Goal: Task Accomplishment & Management: Use online tool/utility

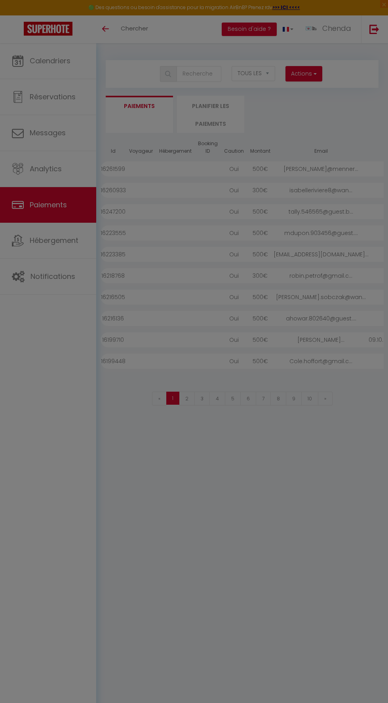
select select "2"
select select "0"
select select
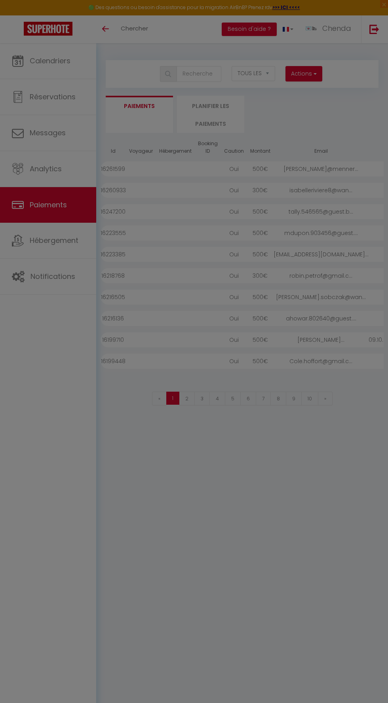
select select
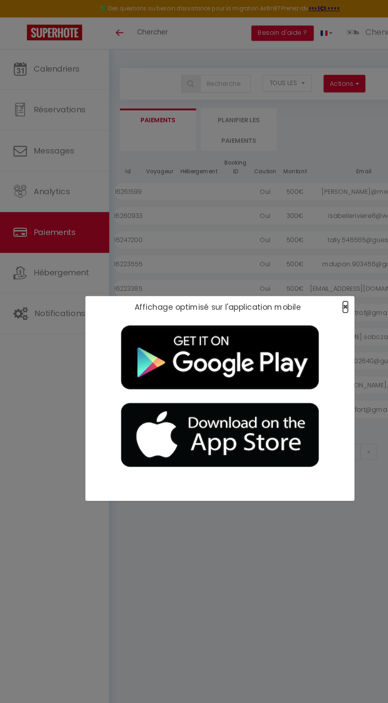
click at [304, 271] on span "×" at bounding box center [304, 271] width 4 height 10
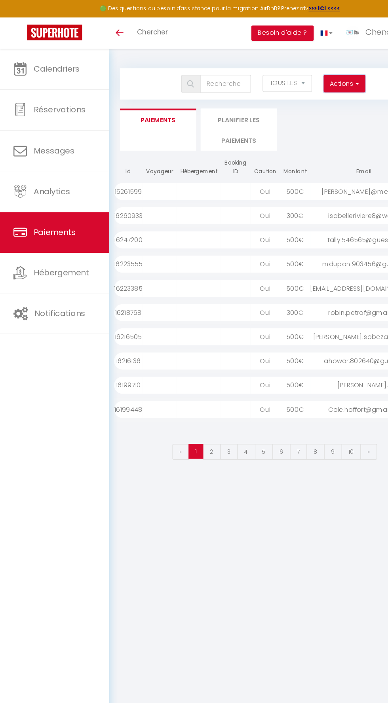
click at [314, 74] on span "button" at bounding box center [314, 74] width 5 height 8
click at [272, 101] on link "Créer nouveau lien caution" at bounding box center [272, 101] width 97 height 10
select select
select select "other"
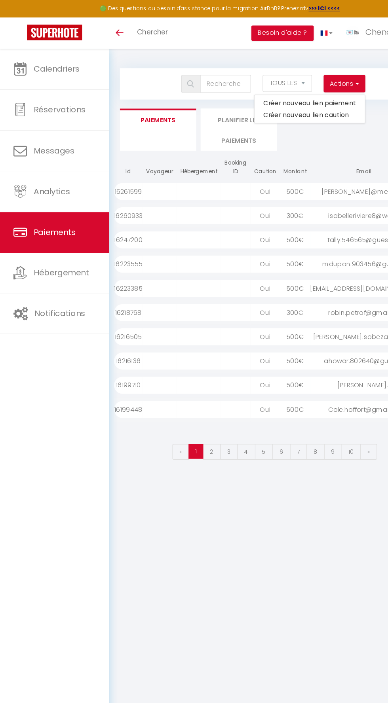
select select "692"
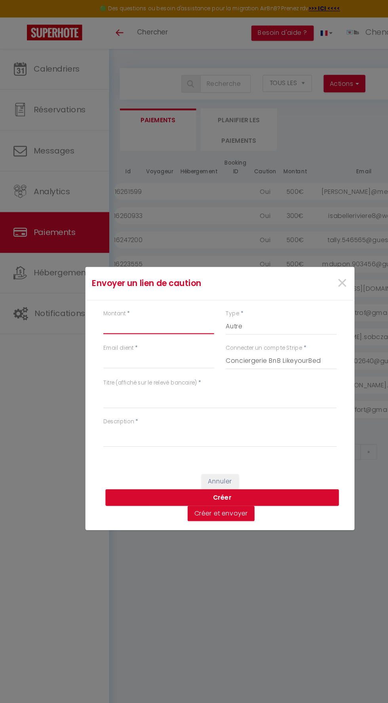
click at [146, 286] on input "Montant" at bounding box center [140, 288] width 98 height 14
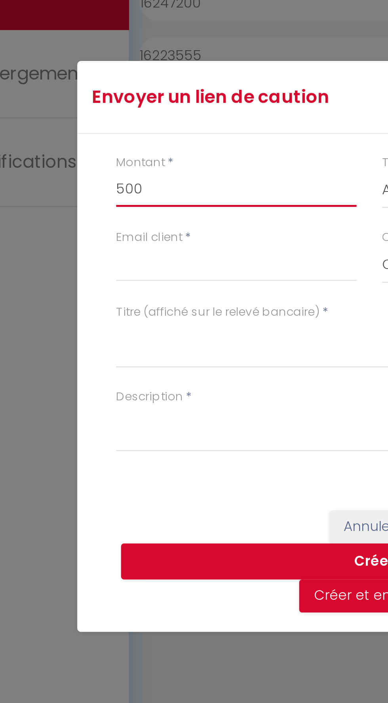
type input "500"
click at [157, 315] on div "Envoyer un lien de caution × Montant * 500 Type * Nuits Frais de ménage Taxe de…" at bounding box center [193, 351] width 237 height 703
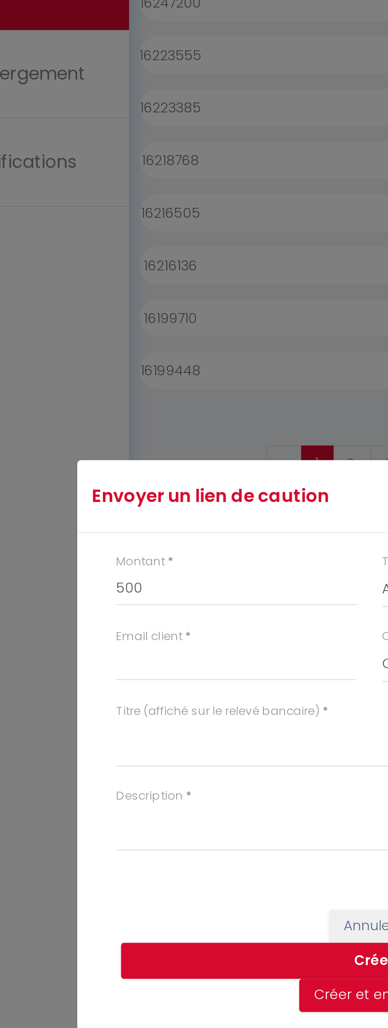
click at [129, 482] on div "Envoyer un lien de caution × Montant * 500 Type * Nuits Frais de ménage Taxe de…" at bounding box center [193, 514] width 237 height 1028
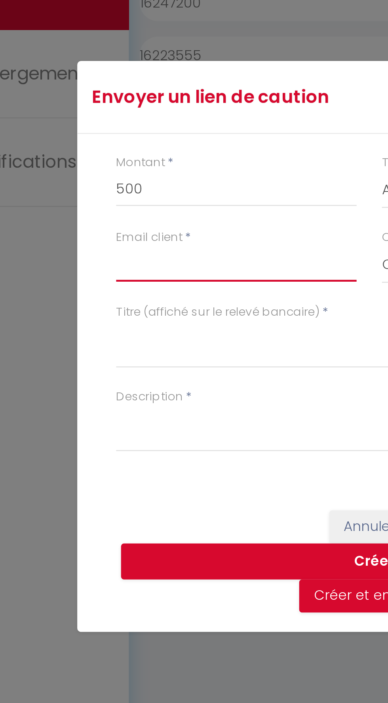
click at [133, 321] on input "Email client" at bounding box center [140, 318] width 98 height 14
type input "jgouve.590685@guest.booking.com"
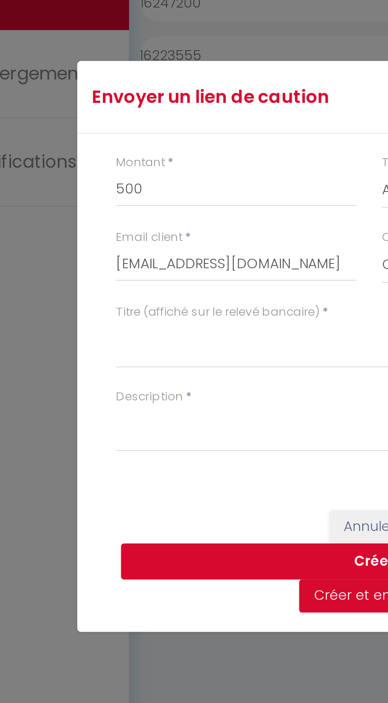
click at [159, 359] on div "Envoyer un lien de caution × Montant * 500 Type * Nuits Frais de ménage Taxe de…" at bounding box center [193, 351] width 237 height 703
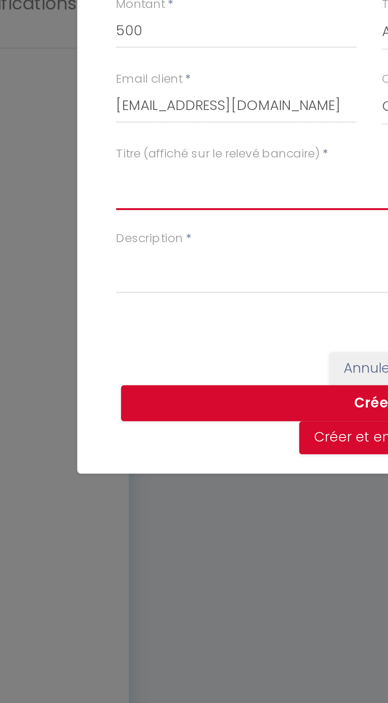
click at [131, 361] on textarea "Titre (affiché sur le relevé bancaire)" at bounding box center [194, 351] width 206 height 19
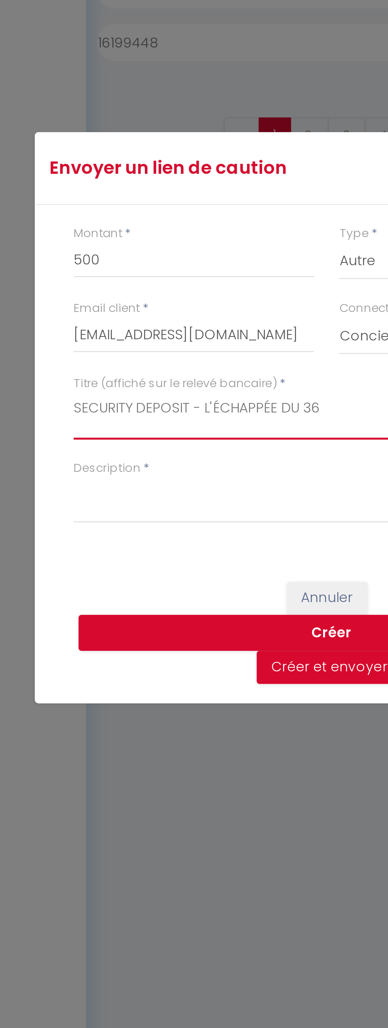
type textarea "SECURITY DEPOSIT - L'ÉCHAPPÉE DU 36"
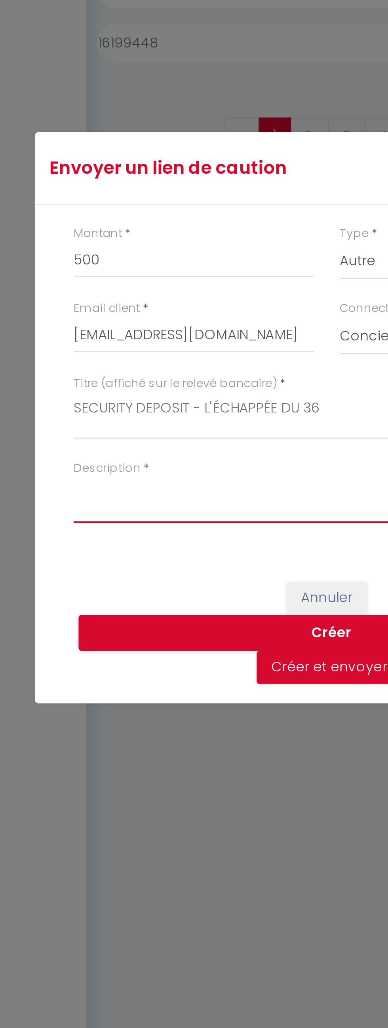
click at [101, 543] on textarea "Description" at bounding box center [194, 547] width 206 height 19
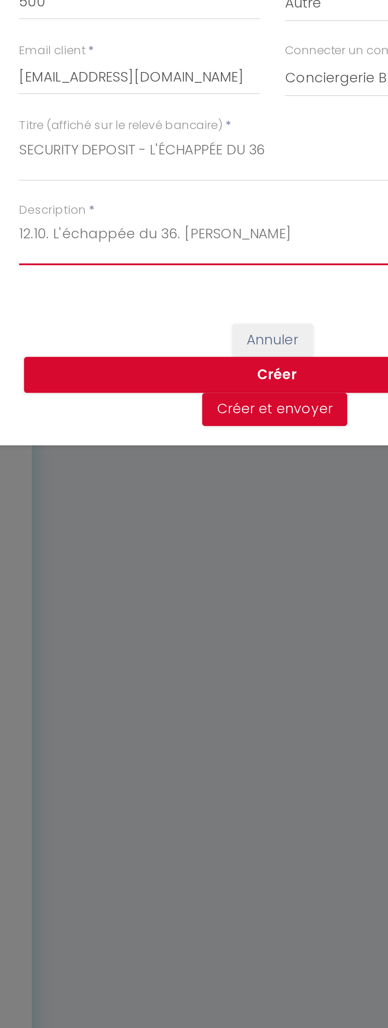
type textarea "12.10. L'échappée du 36. Jose"
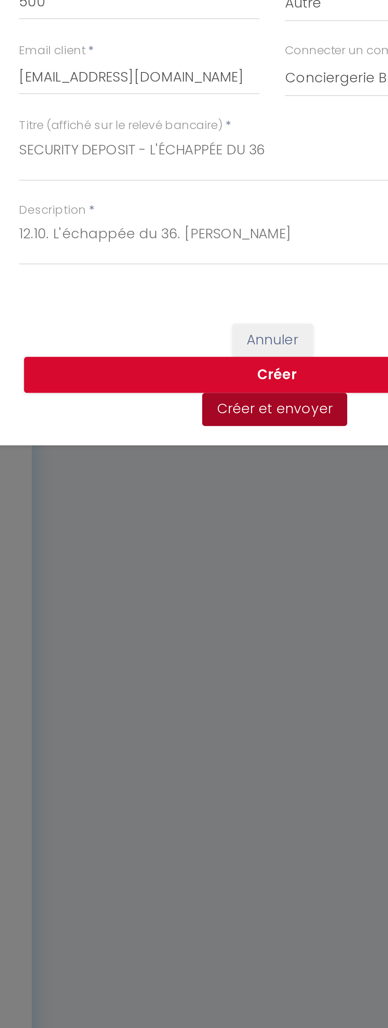
click at [176, 618] on button "Créer et envoyer" at bounding box center [194, 615] width 59 height 13
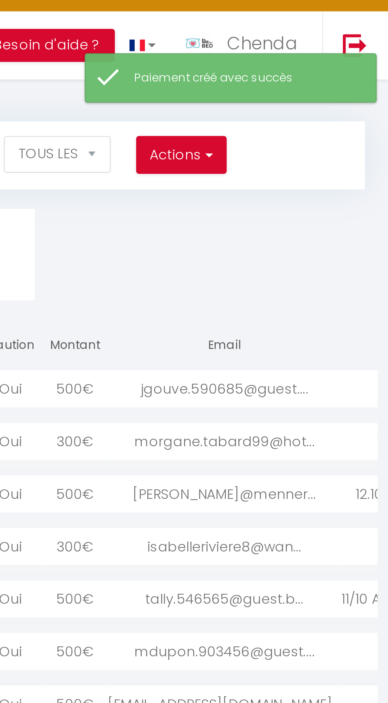
click at [323, 167] on div "jgouve.590685@guest...." at bounding box center [321, 168] width 95 height 15
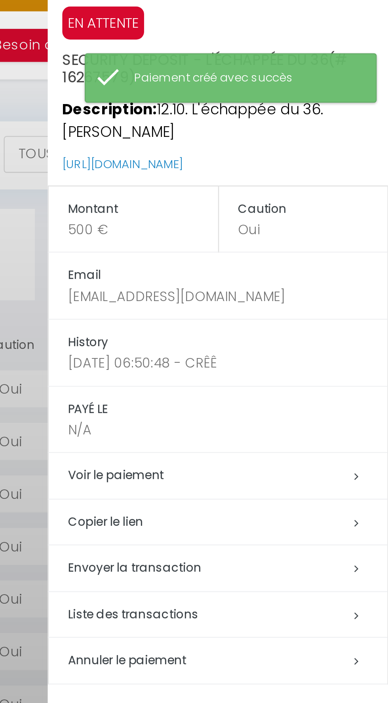
click at [294, 219] on h5 "Copier le lien" at bounding box center [323, 223] width 130 height 9
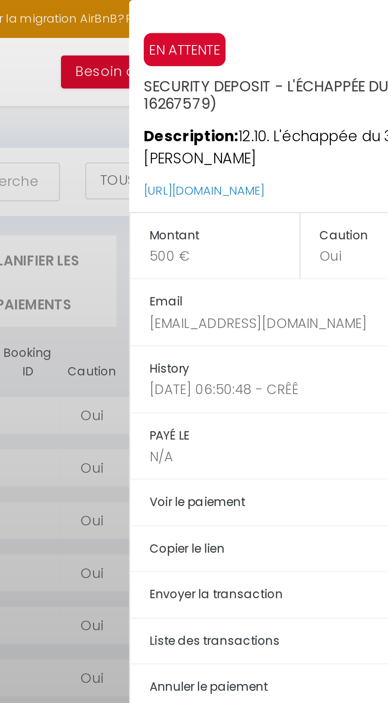
click at [226, 92] on div at bounding box center [194, 351] width 388 height 703
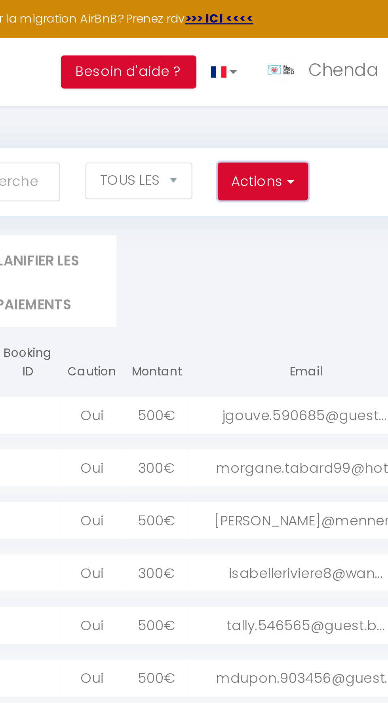
click at [298, 76] on button "Actions" at bounding box center [303, 74] width 36 height 16
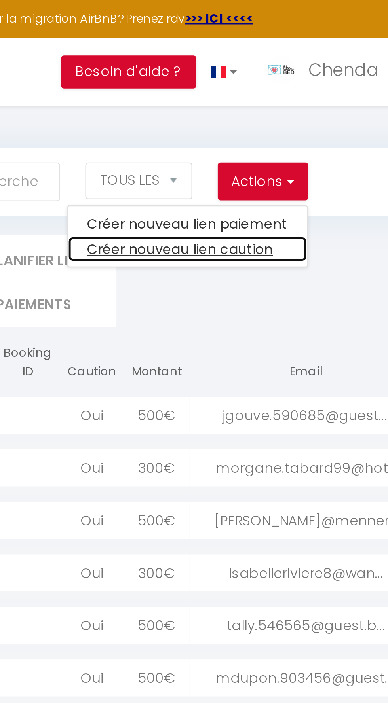
click at [269, 100] on link "Créer nouveau lien caution" at bounding box center [272, 101] width 97 height 10
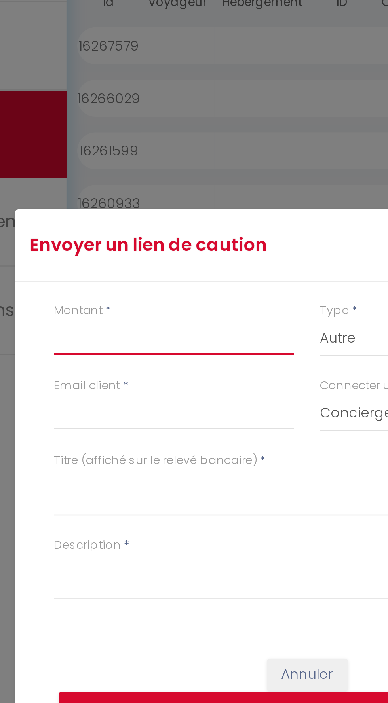
click at [161, 295] on input "Montant" at bounding box center [140, 288] width 98 height 14
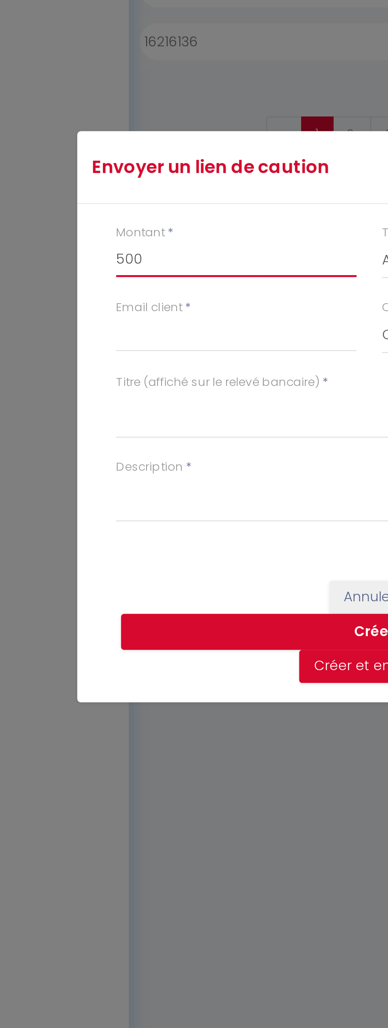
type input "500"
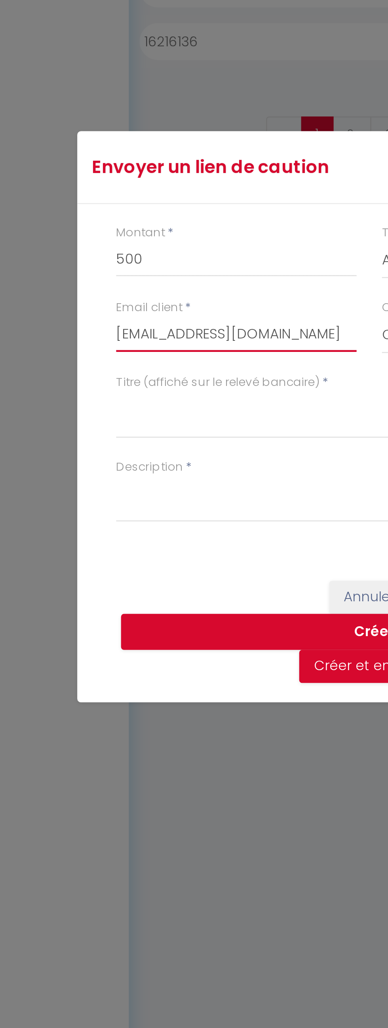
type input "ginakeighley@gmail.com"
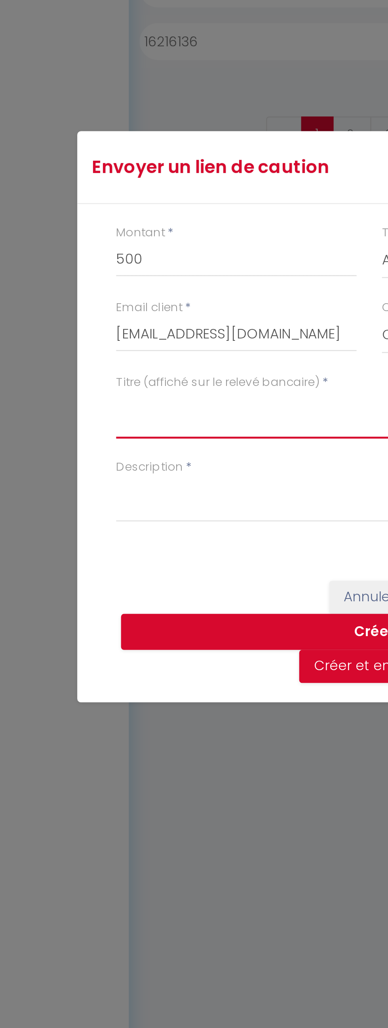
click at [99, 519] on textarea "Titre (affiché sur le relevé bancaire)" at bounding box center [194, 513] width 206 height 19
type textarea "SECURITY DEPOSIT - THIOU"
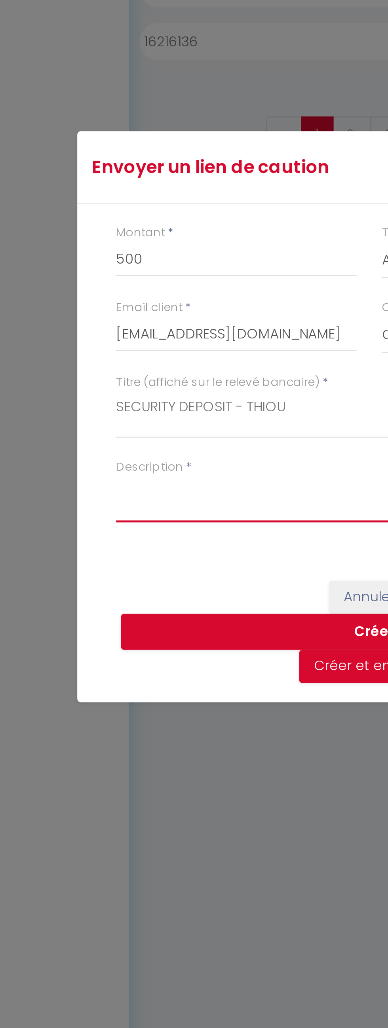
click at [99, 542] on textarea "Description" at bounding box center [194, 547] width 206 height 19
click at [145, 546] on div "Envoyer un lien de caution × Montant * 500 Type * Nuits Frais de ménage Taxe de…" at bounding box center [193, 514] width 237 height 1028
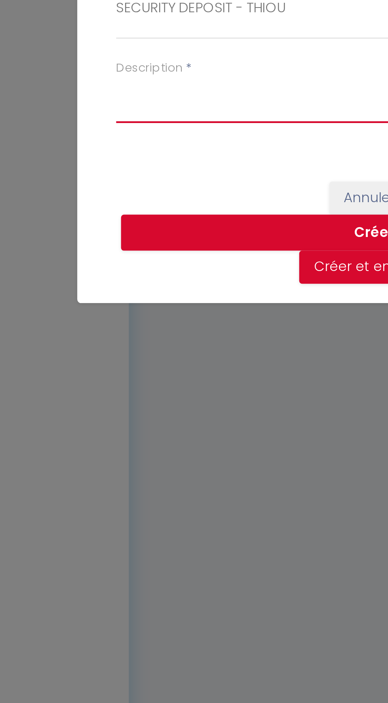
click at [97, 390] on textarea "Description" at bounding box center [194, 385] width 206 height 19
type textarea "12.10. [GEOGRAPHIC_DATA]. [PERSON_NAME]"
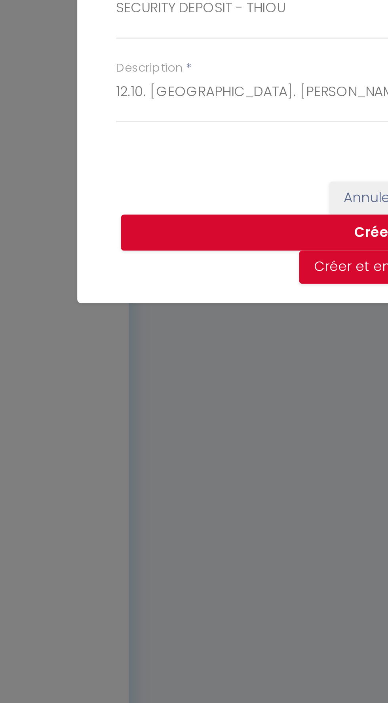
click at [178, 295] on input "500" at bounding box center [140, 288] width 98 height 14
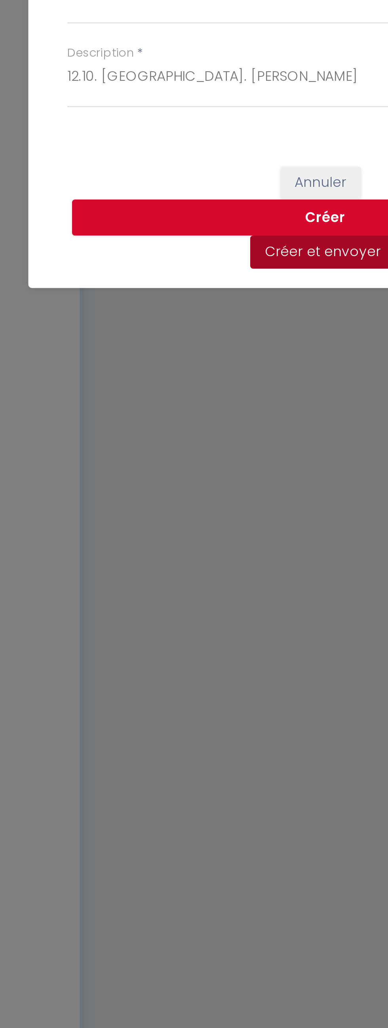
click at [192, 616] on button "Créer et envoyer" at bounding box center [194, 615] width 59 height 13
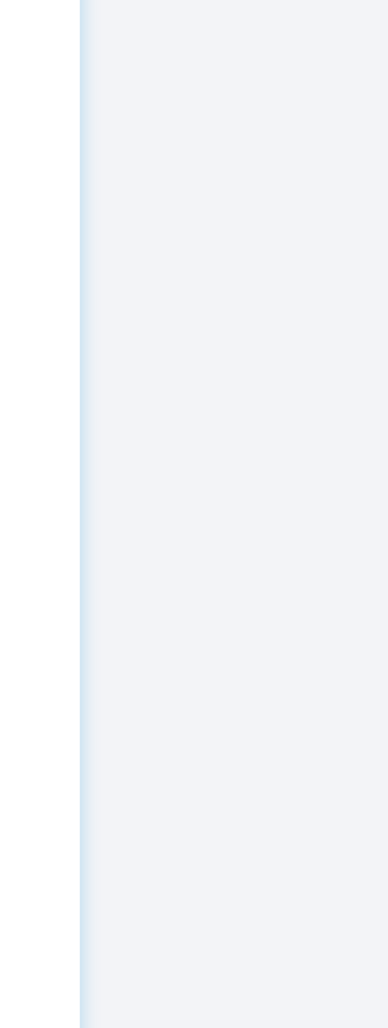
select select "1"
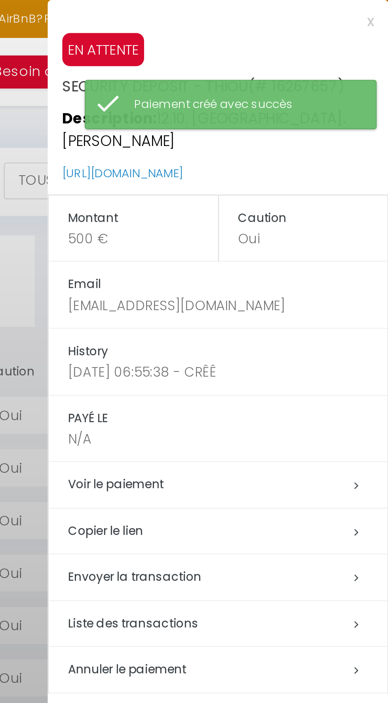
click at [287, 212] on h5 "Copier le lien" at bounding box center [323, 216] width 130 height 9
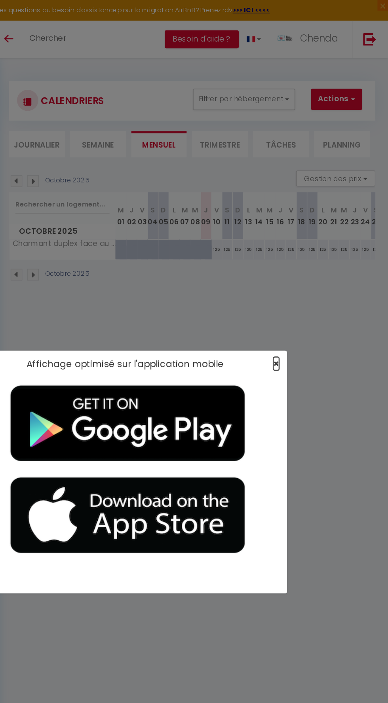
click at [304, 269] on span "×" at bounding box center [304, 271] width 4 height 10
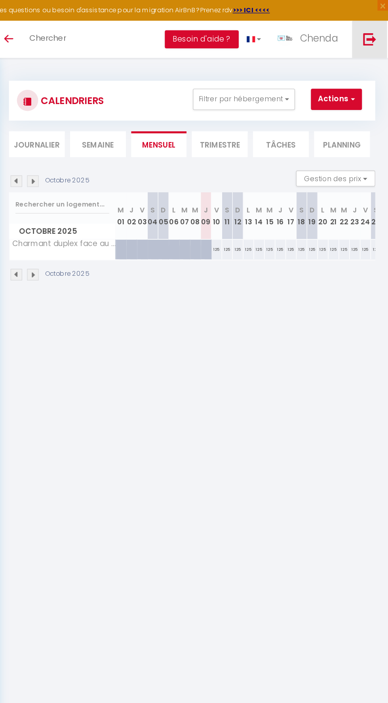
click at [373, 34] on img at bounding box center [374, 29] width 10 height 10
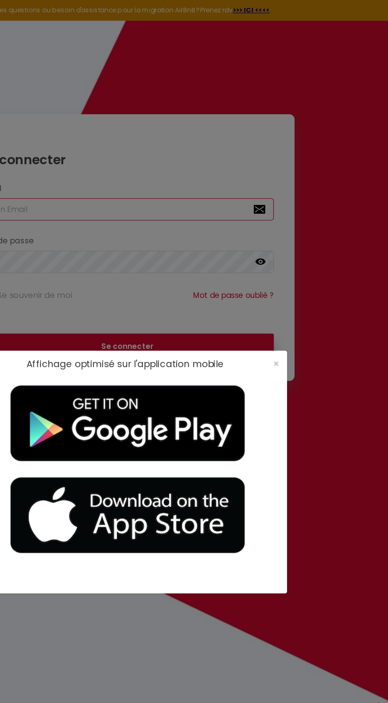
type input "[EMAIL_ADDRESS][DOMAIN_NAME]"
click at [304, 271] on span "×" at bounding box center [304, 271] width 4 height 10
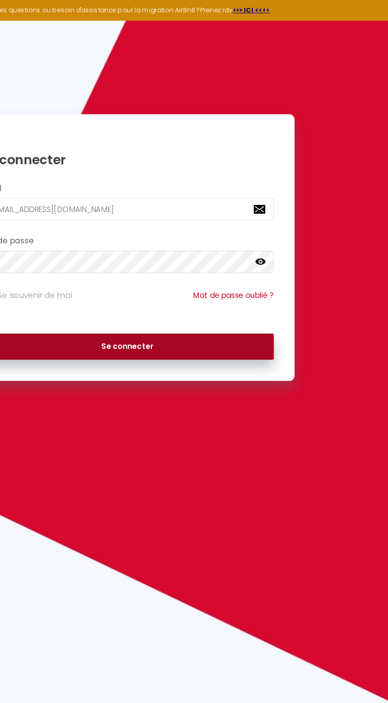
click at [156, 256] on button "Se connecter" at bounding box center [194, 259] width 218 height 20
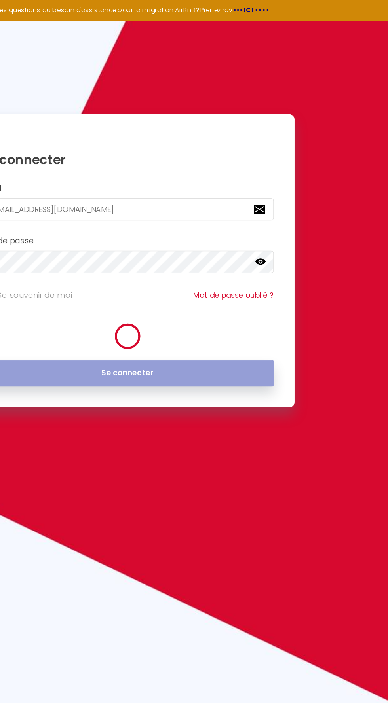
checkbox input "true"
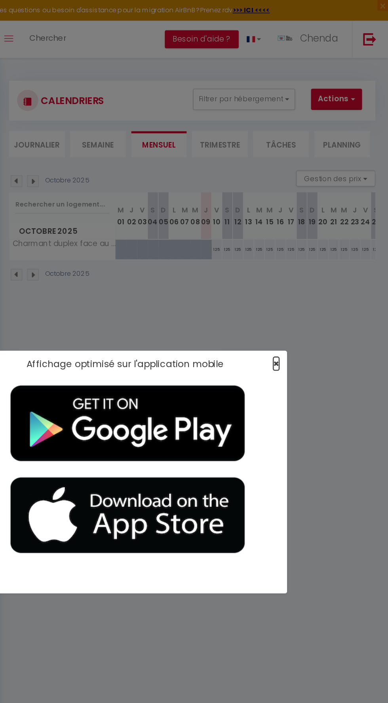
click at [304, 271] on span "×" at bounding box center [304, 271] width 4 height 10
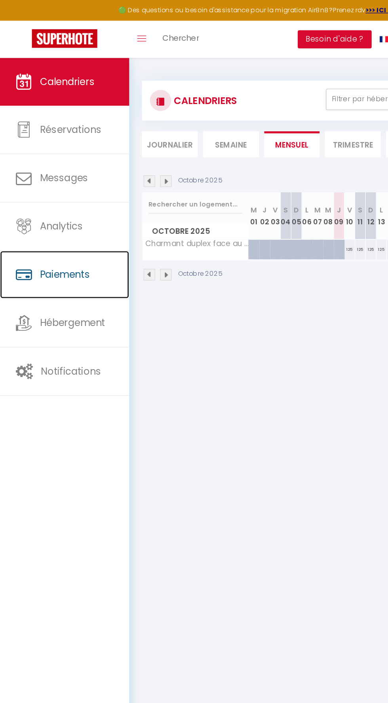
click at [25, 206] on link "Paiements" at bounding box center [48, 205] width 96 height 36
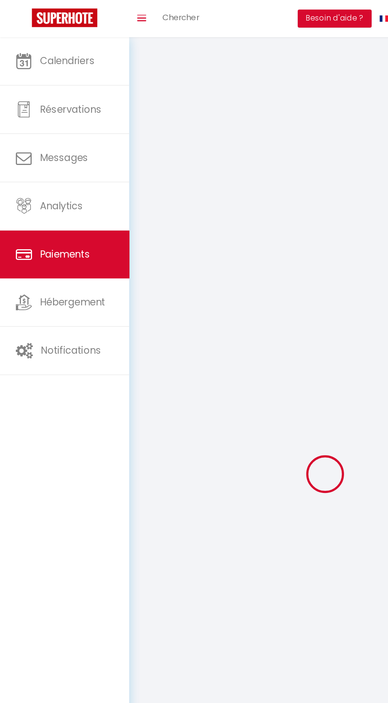
select select "2"
select select "0"
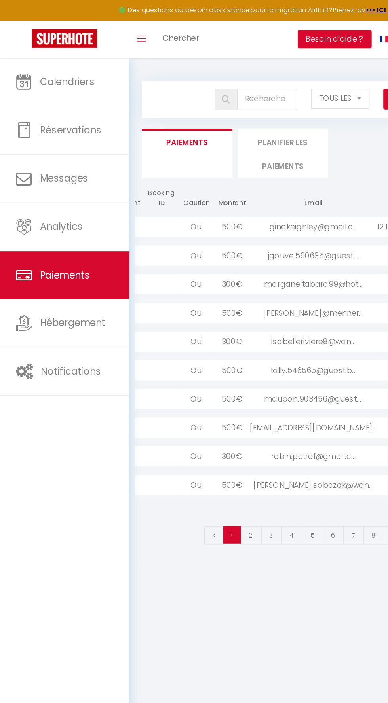
scroll to position [0, 114]
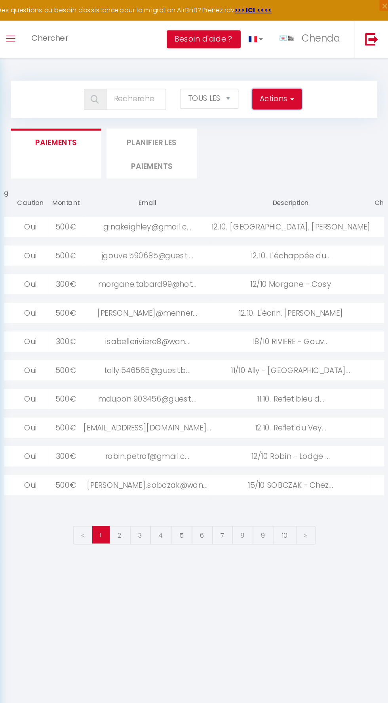
click at [314, 74] on span "button" at bounding box center [314, 74] width 5 height 8
click at [293, 102] on link "Créer nouveau lien caution" at bounding box center [272, 101] width 97 height 10
select select
select select "other"
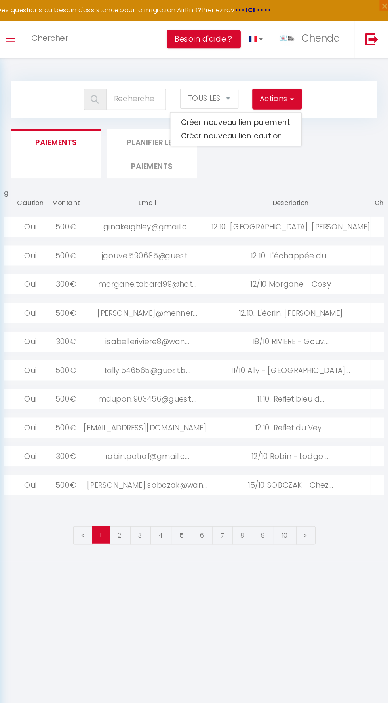
select select "692"
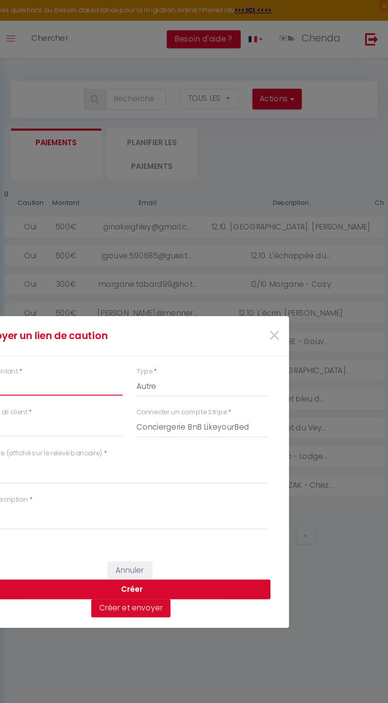
click at [156, 292] on input "Montant" at bounding box center [140, 288] width 98 height 14
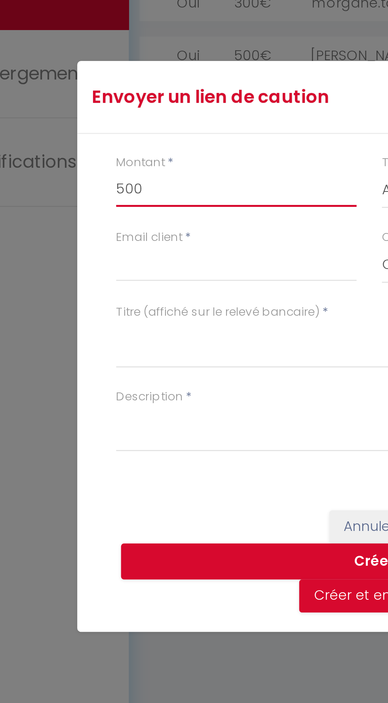
type input "500"
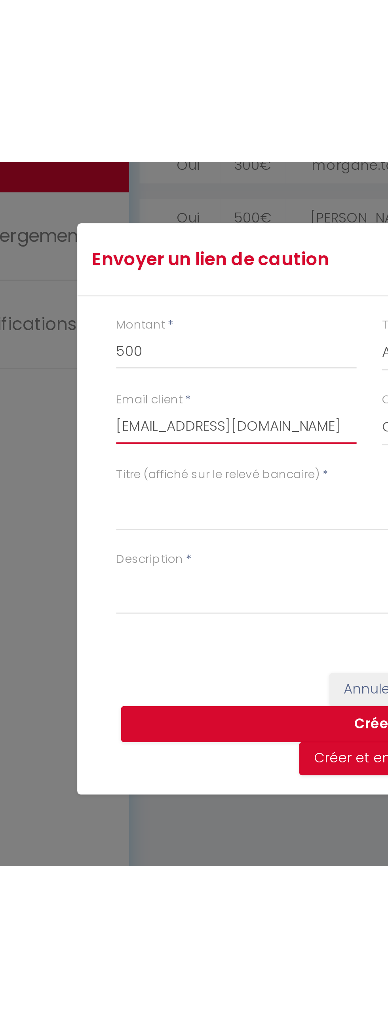
scroll to position [0, 2]
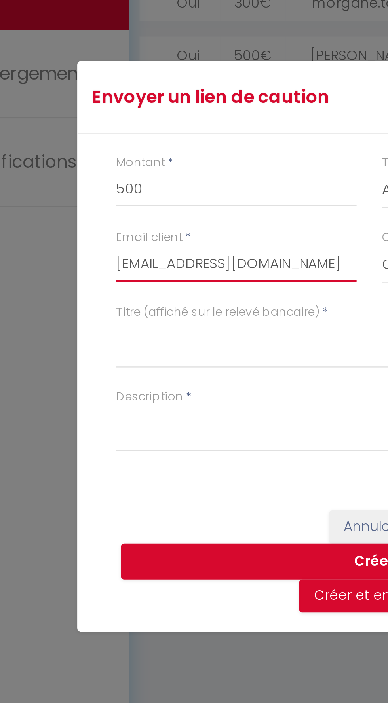
type input "[EMAIL_ADDRESS][DOMAIN_NAME]"
click at [123, 349] on div "Envoyer un lien de caution × Montant * 500 Type * Nuits Frais de ménage Taxe de…" at bounding box center [193, 351] width 237 height 703
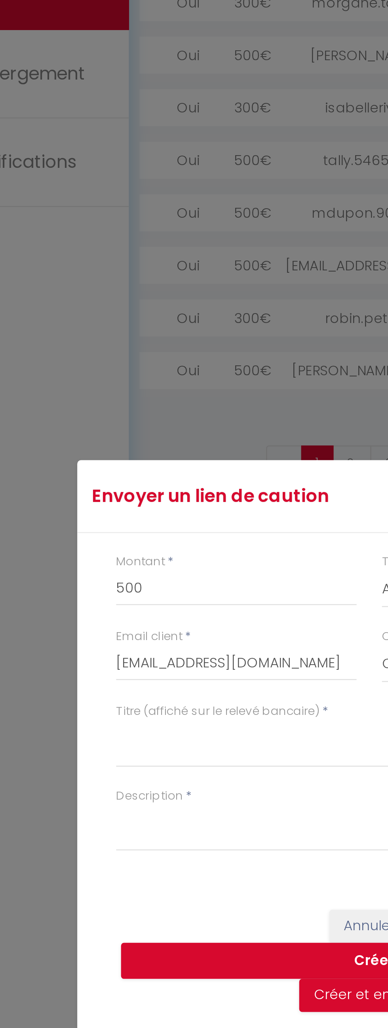
scroll to position [0, 0]
click at [122, 487] on div "Envoyer un lien de caution × Montant * 500 Type * Nuits Frais de ménage Taxe de…" at bounding box center [193, 514] width 237 height 1028
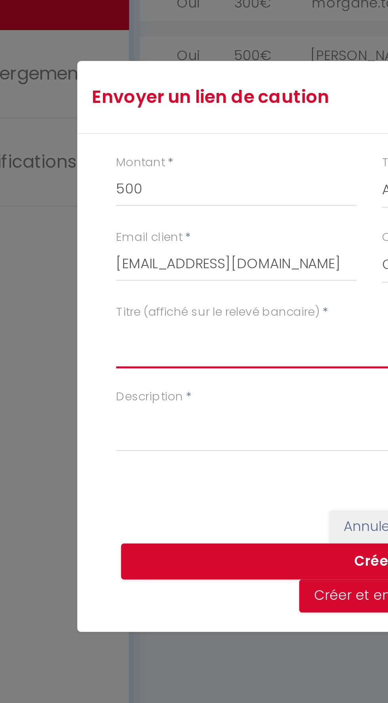
click at [135, 351] on textarea "Titre (affiché sur le relevé bancaire)" at bounding box center [194, 351] width 206 height 19
type textarea "SECURITY DEPOSIT - OASIS"
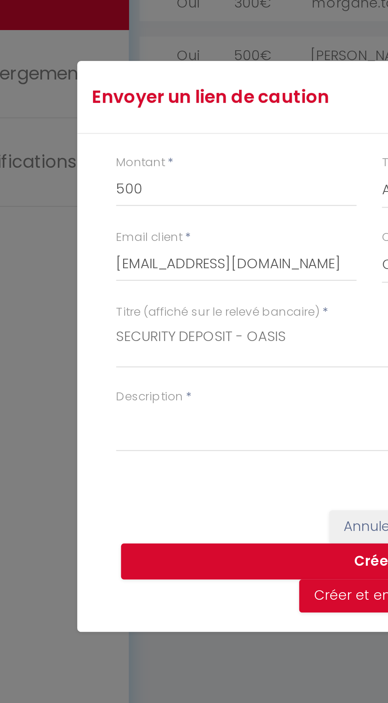
click at [120, 383] on div "Envoyer un lien de caution × Montant * 500 Type * Nuits Frais de ménage Taxe de…" at bounding box center [193, 351] width 237 height 703
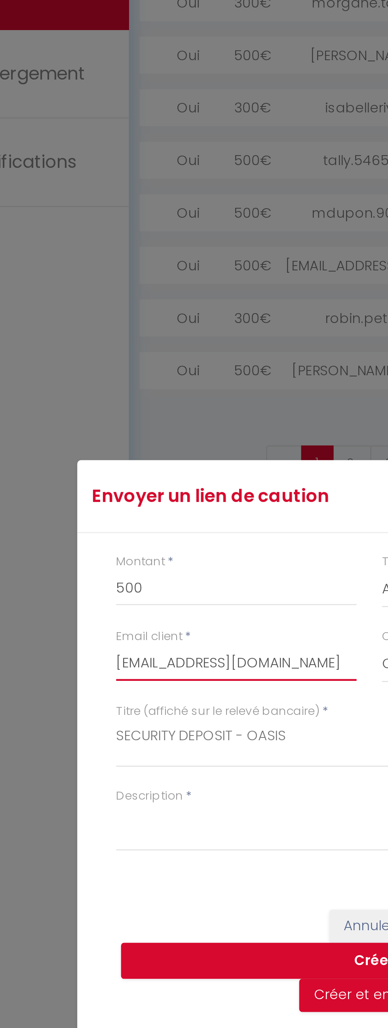
click at [117, 484] on input "[EMAIL_ADDRESS][DOMAIN_NAME]" at bounding box center [140, 480] width 98 height 14
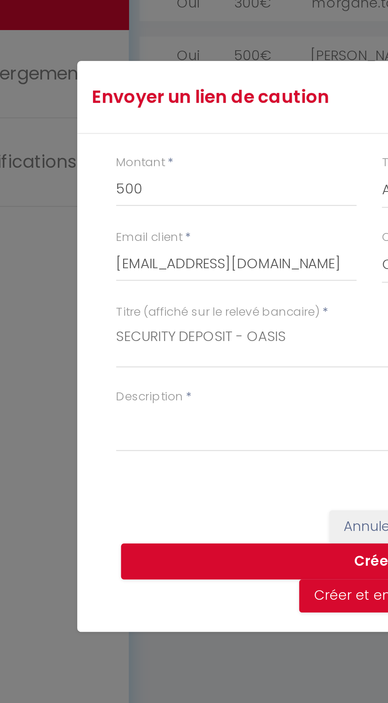
click at [122, 379] on div "Envoyer un lien de caution × Montant * 500 Type * Nuits Frais de ménage Taxe de…" at bounding box center [193, 351] width 237 height 703
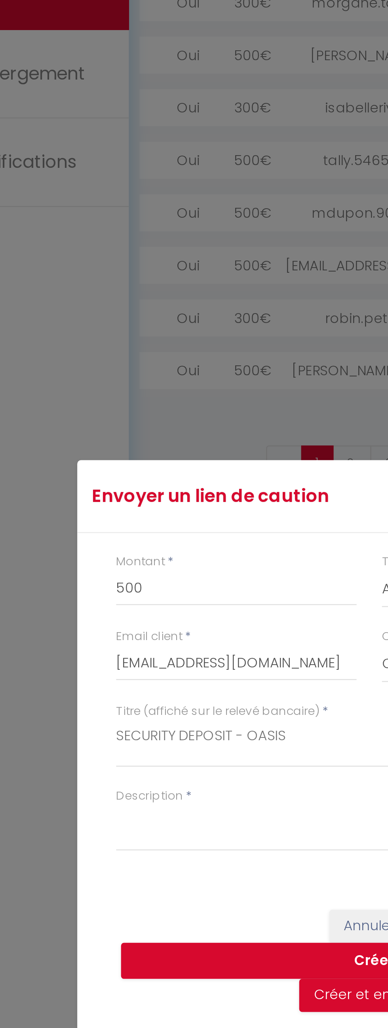
click at [116, 484] on div "Envoyer un lien de caution × Montant * 500 Type * Nuits Frais de ménage Taxe de…" at bounding box center [193, 514] width 237 height 1028
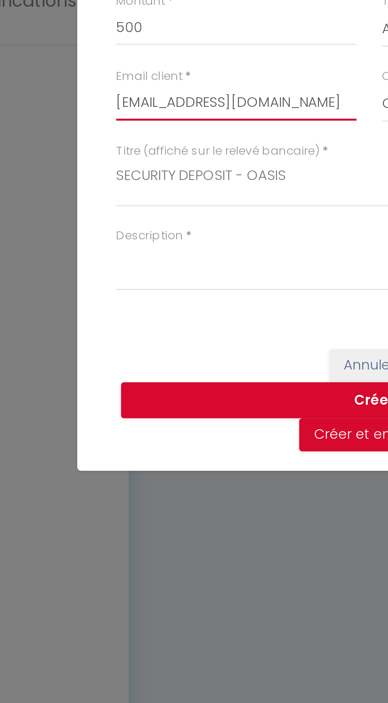
click at [129, 325] on input "[EMAIL_ADDRESS][DOMAIN_NAME]" at bounding box center [140, 318] width 98 height 14
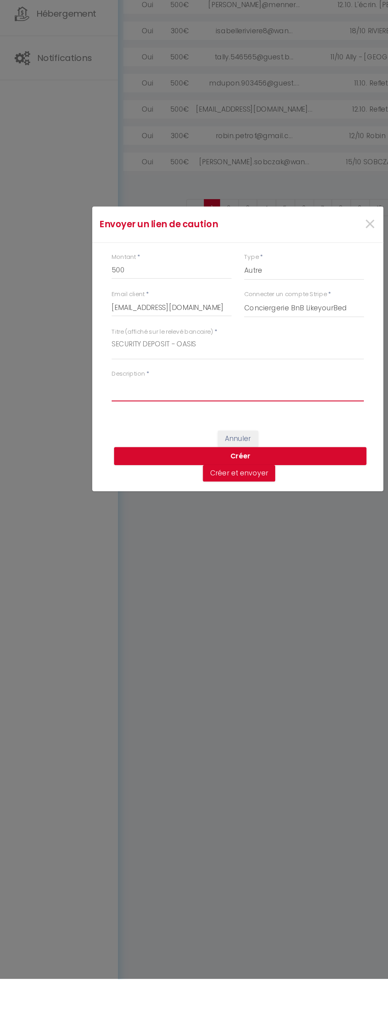
click at [120, 545] on textarea "Description" at bounding box center [194, 547] width 206 height 19
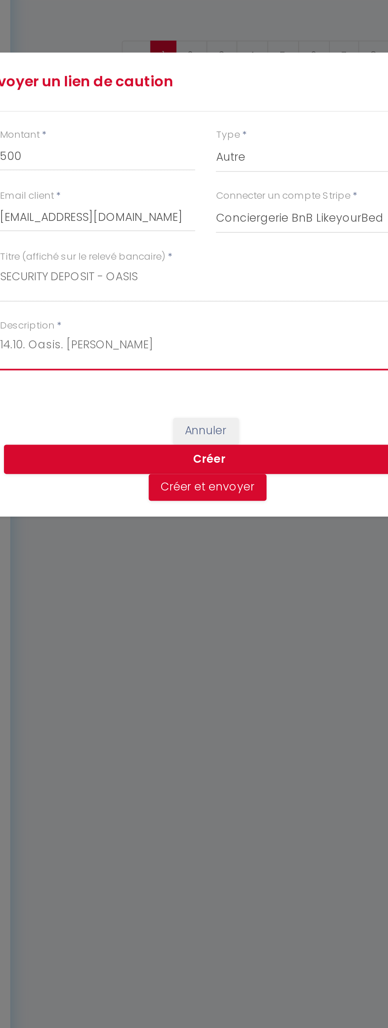
type textarea "14.10. Oasis. [PERSON_NAME]"
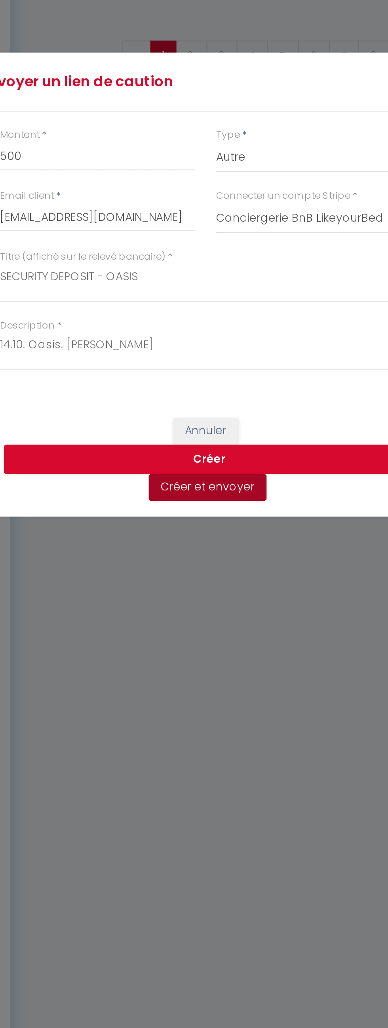
click at [182, 617] on button "Créer et envoyer" at bounding box center [194, 615] width 59 height 13
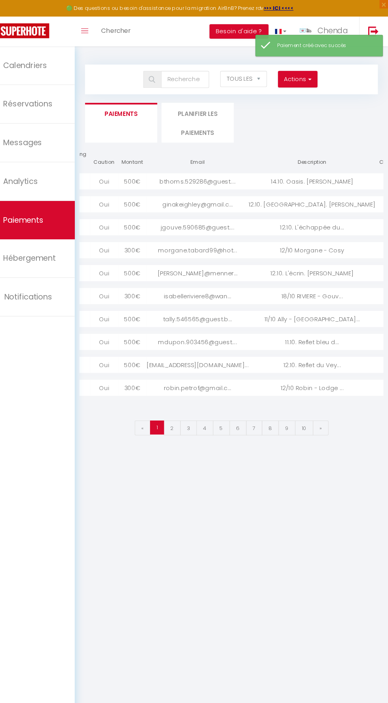
click at [258, 168] on div "14.10. Oasis. [PERSON_NAME]" at bounding box center [317, 168] width 118 height 15
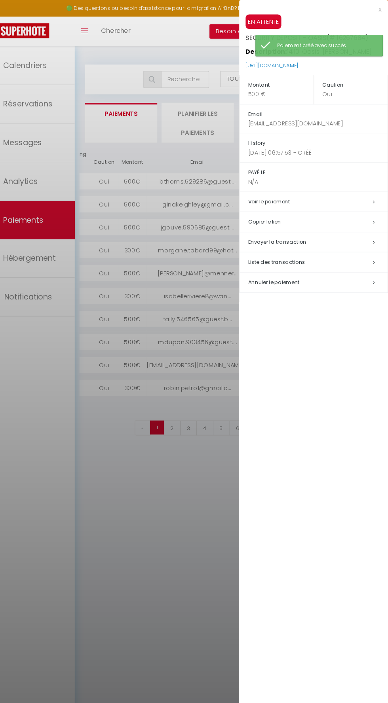
click at [296, 218] on td "Envoyer la transaction" at bounding box center [319, 225] width 138 height 19
type input "[EMAIL_ADDRESS][DOMAIN_NAME]"
type input "SECURITY DEPOSIT - OASIS - 14.10. Oasis. [PERSON_NAME]"
type textarea "Bonjour, Nous vous invitons à cliquer sur le lien ci-dessous pour effectuer le …"
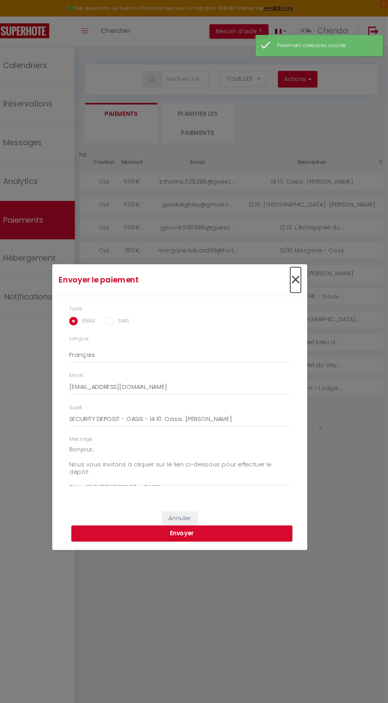
click at [300, 272] on span "×" at bounding box center [302, 261] width 10 height 24
radio input "true"
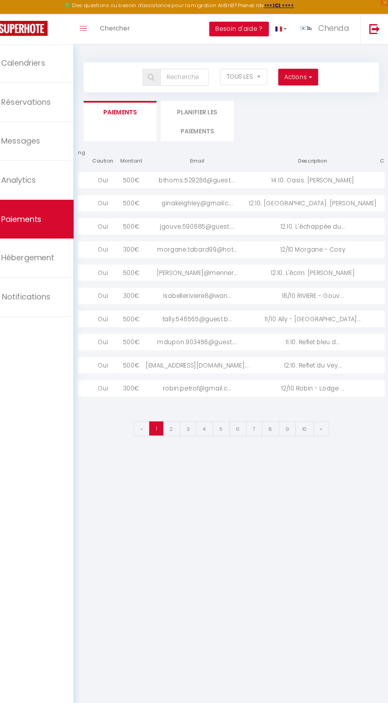
click at [268, 168] on div "14.10. Oasis. [PERSON_NAME]" at bounding box center [317, 168] width 118 height 15
type input "[EMAIL_ADDRESS][DOMAIN_NAME]"
type input "SECURITY DEPOSIT - OASIS - 14.10. Oasis. [PERSON_NAME]"
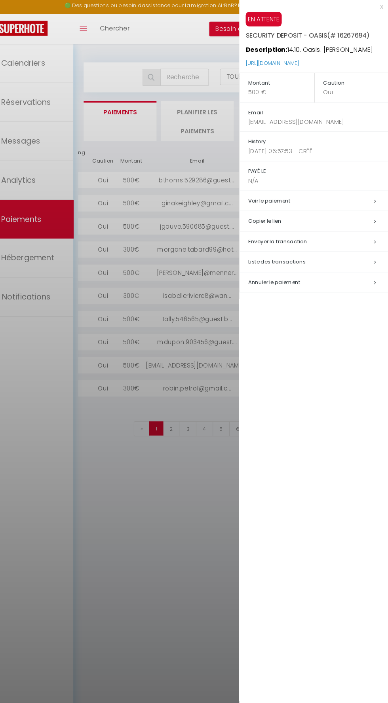
click at [289, 217] on td "Envoyer la transaction" at bounding box center [319, 225] width 138 height 19
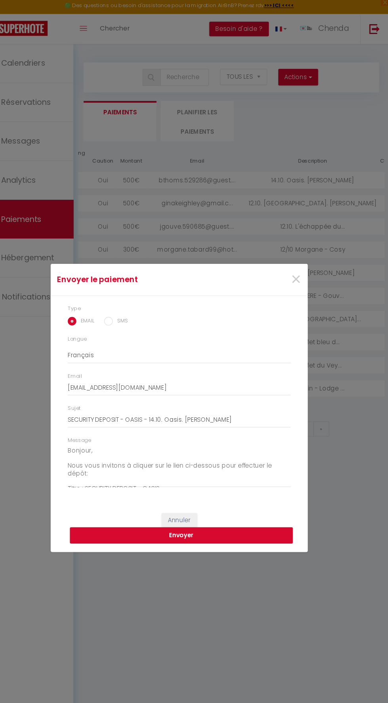
click at [283, 559] on div "Envoyer le paiement × Type EMAIL SMS Langue Anglais Français Espagnol Portugais…" at bounding box center [193, 351] width 237 height 703
click at [302, 268] on span "×" at bounding box center [302, 261] width 10 height 24
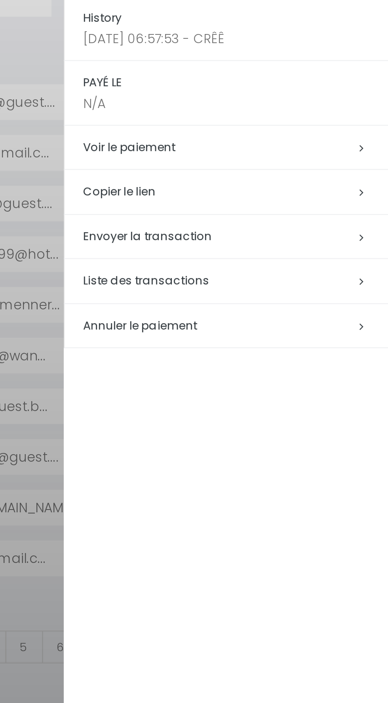
click at [284, 208] on h5 "Copier le lien" at bounding box center [323, 206] width 130 height 9
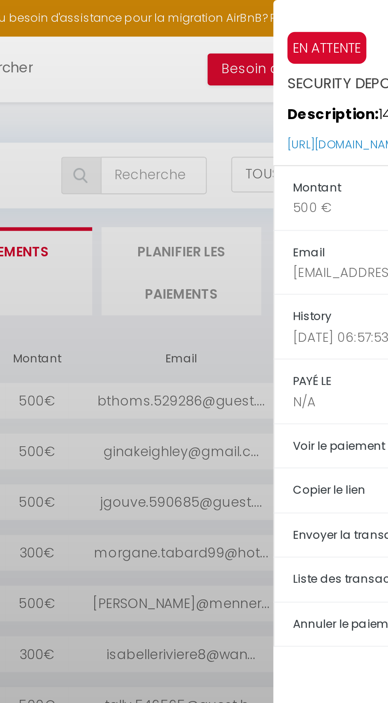
click at [202, 92] on div at bounding box center [194, 351] width 388 height 703
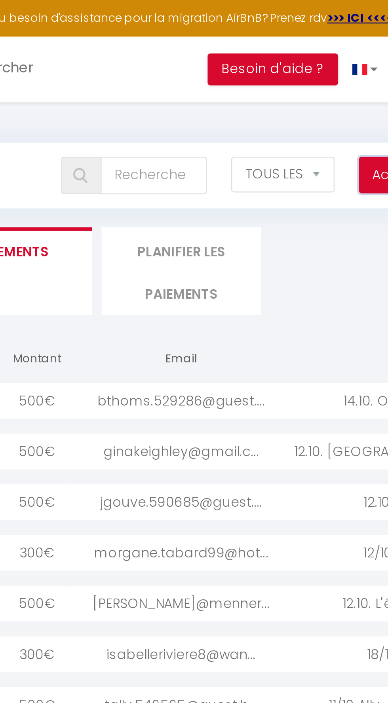
click at [286, 75] on button "Actions" at bounding box center [303, 74] width 36 height 16
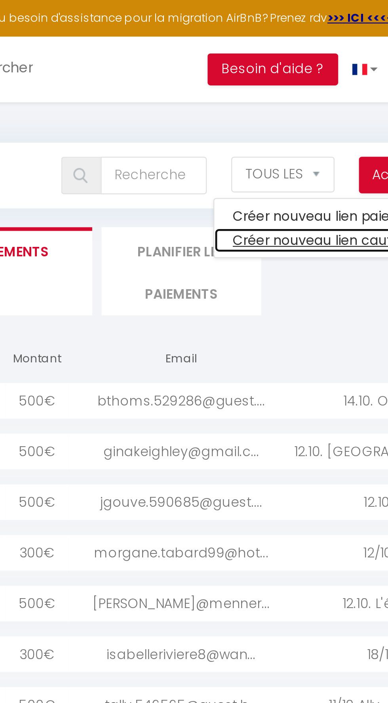
click at [273, 104] on link "Créer nouveau lien caution" at bounding box center [272, 101] width 97 height 10
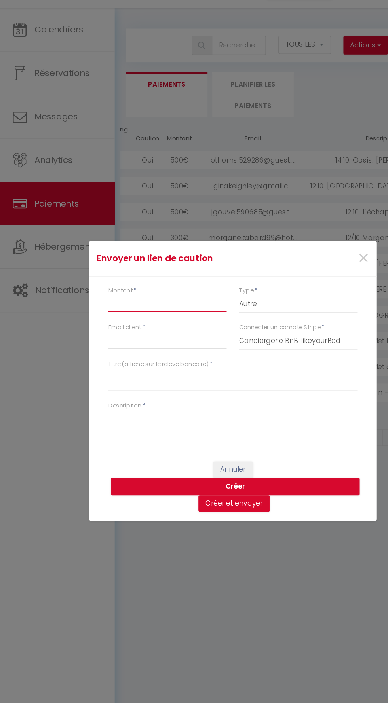
click at [139, 295] on input "Montant" at bounding box center [140, 288] width 98 height 14
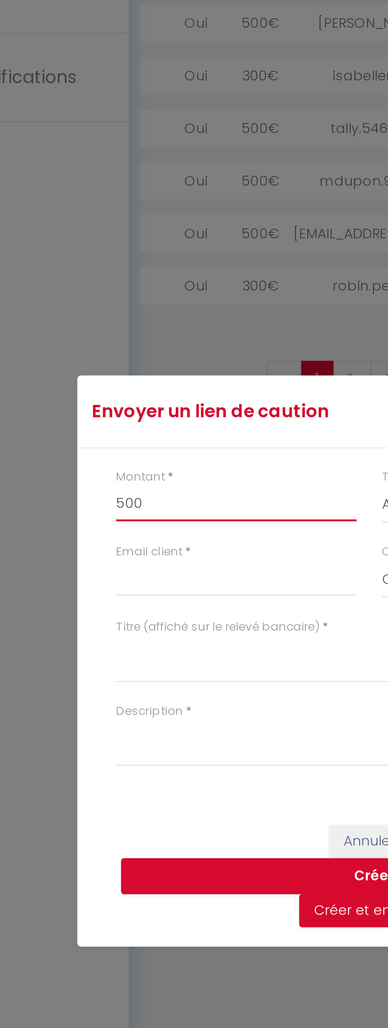
type input "500"
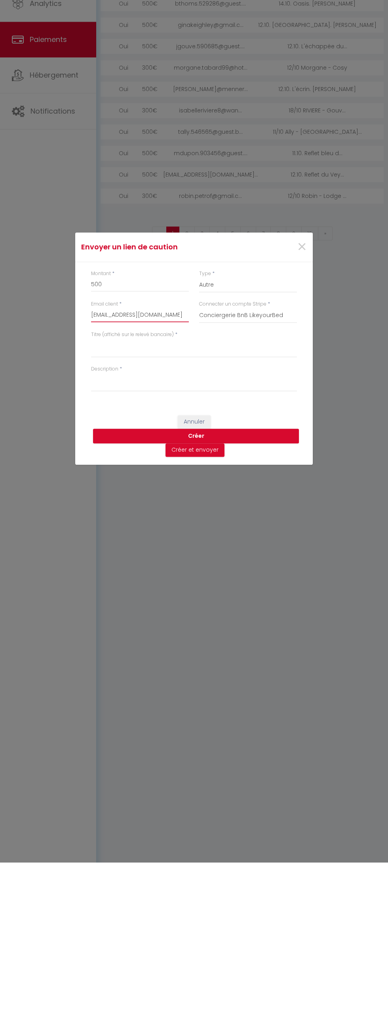
type input "[EMAIL_ADDRESS][DOMAIN_NAME]"
click at [142, 509] on textarea "Titre (affiché sur le relevé bancaire)" at bounding box center [194, 513] width 206 height 19
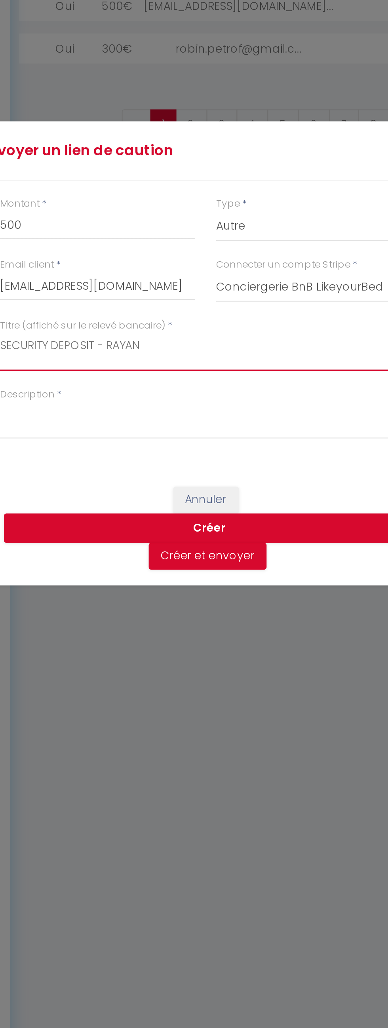
type textarea "SECURITY DEPOSIT - RAYAN"
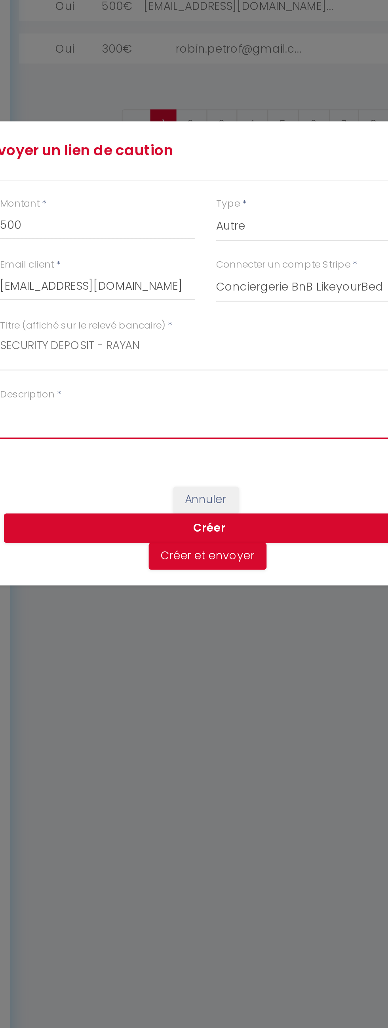
click at [184, 554] on textarea "Description" at bounding box center [194, 547] width 206 height 19
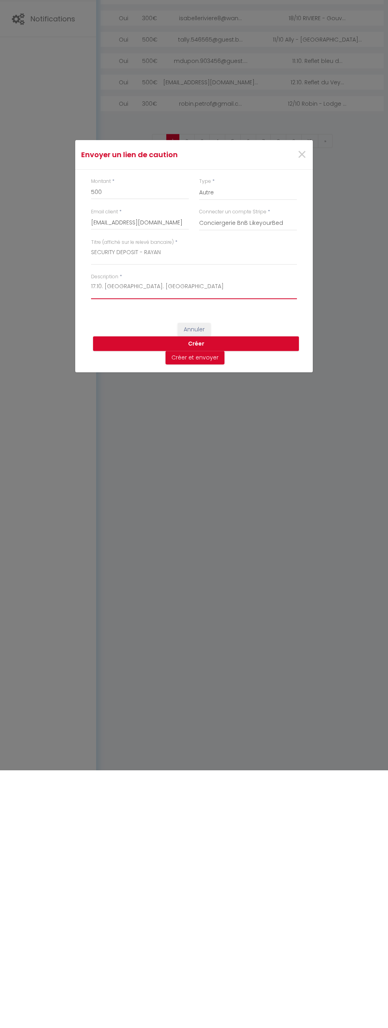
type textarea "17.10. [GEOGRAPHIC_DATA]. [GEOGRAPHIC_DATA]"
click at [211, 613] on button "Créer et envoyer" at bounding box center [194, 615] width 59 height 13
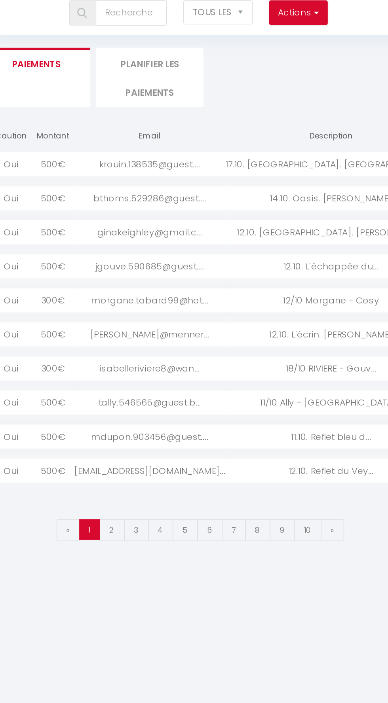
click at [270, 168] on div "17.10. [GEOGRAPHIC_DATA]. [GEOGRAPHIC_DATA]" at bounding box center [324, 168] width 133 height 15
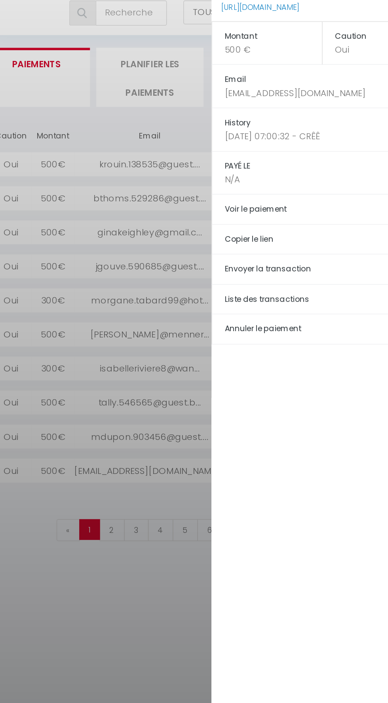
click at [286, 212] on h5 "Copier le lien" at bounding box center [323, 216] width 130 height 9
